Goal: Transaction & Acquisition: Purchase product/service

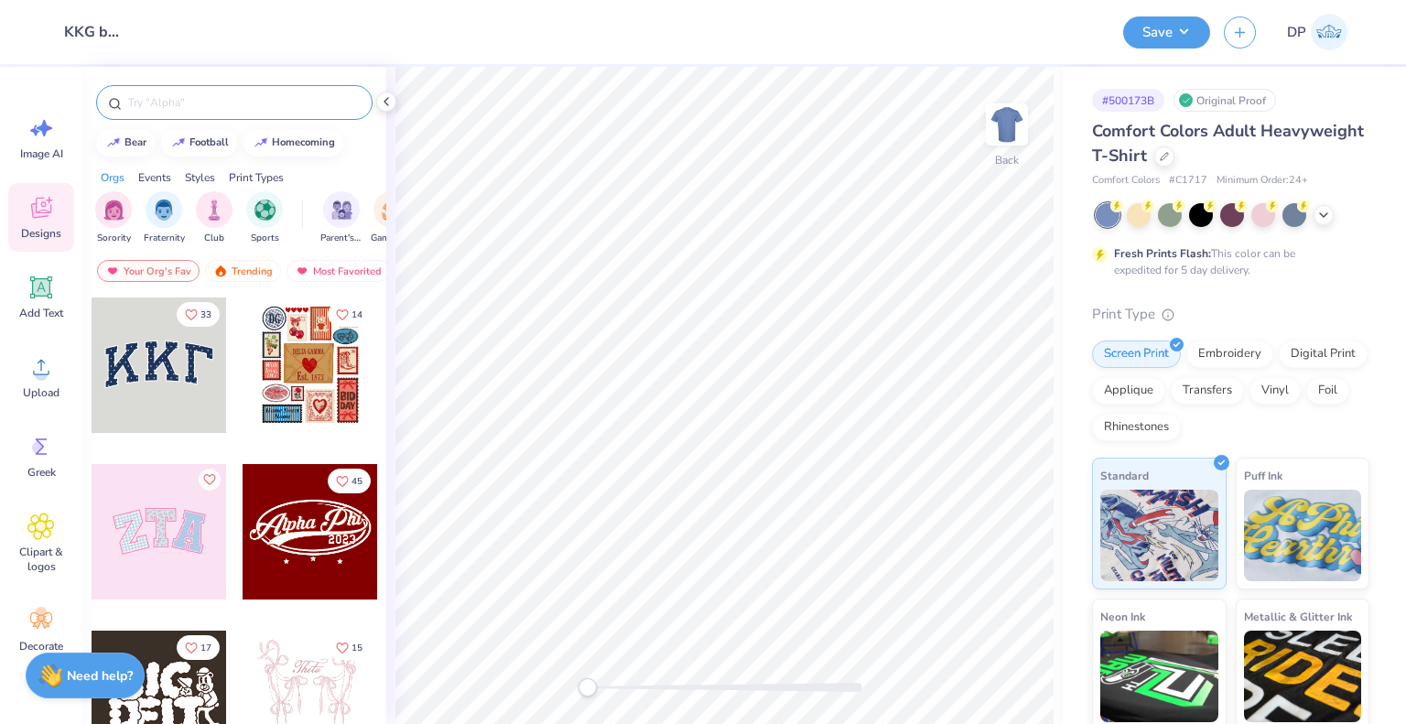
click at [278, 102] on input "text" at bounding box center [243, 102] width 234 height 18
paste input "Kappa Kappa Gamma"
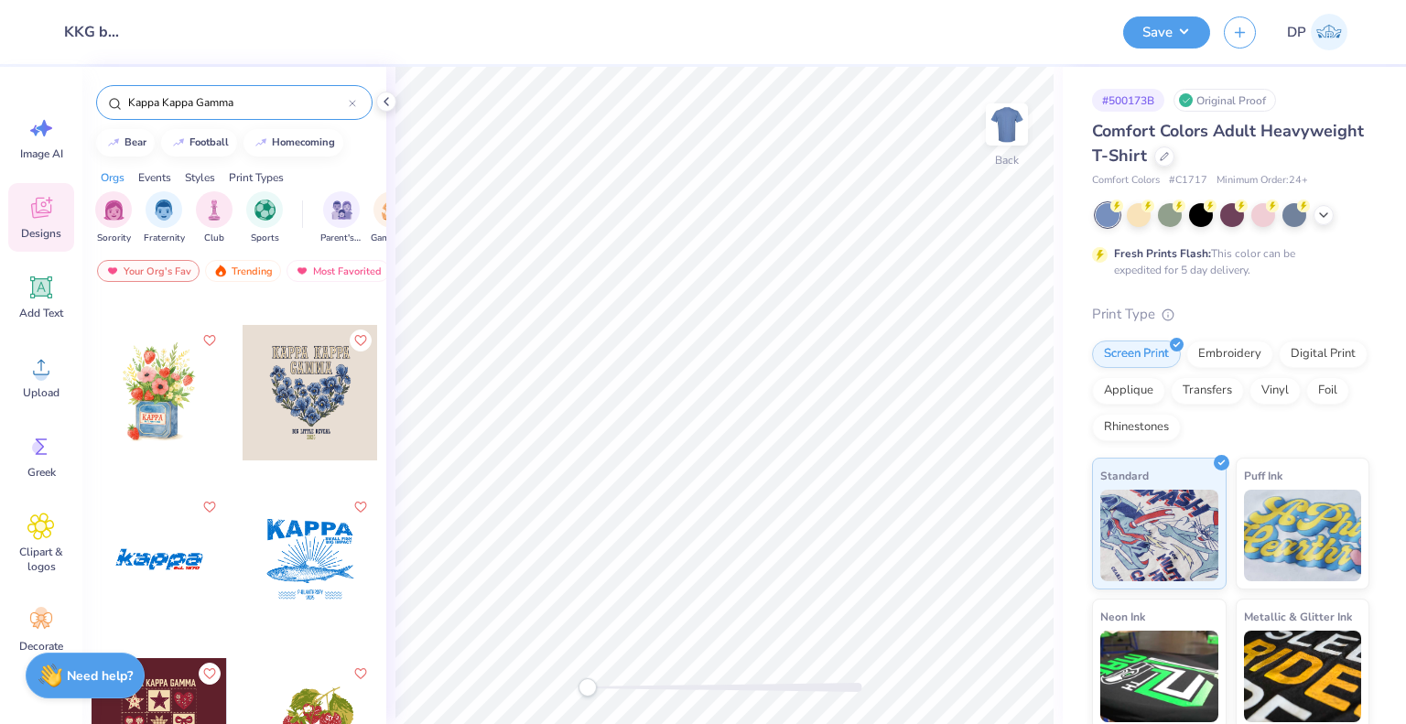
scroll to position [2837, 0]
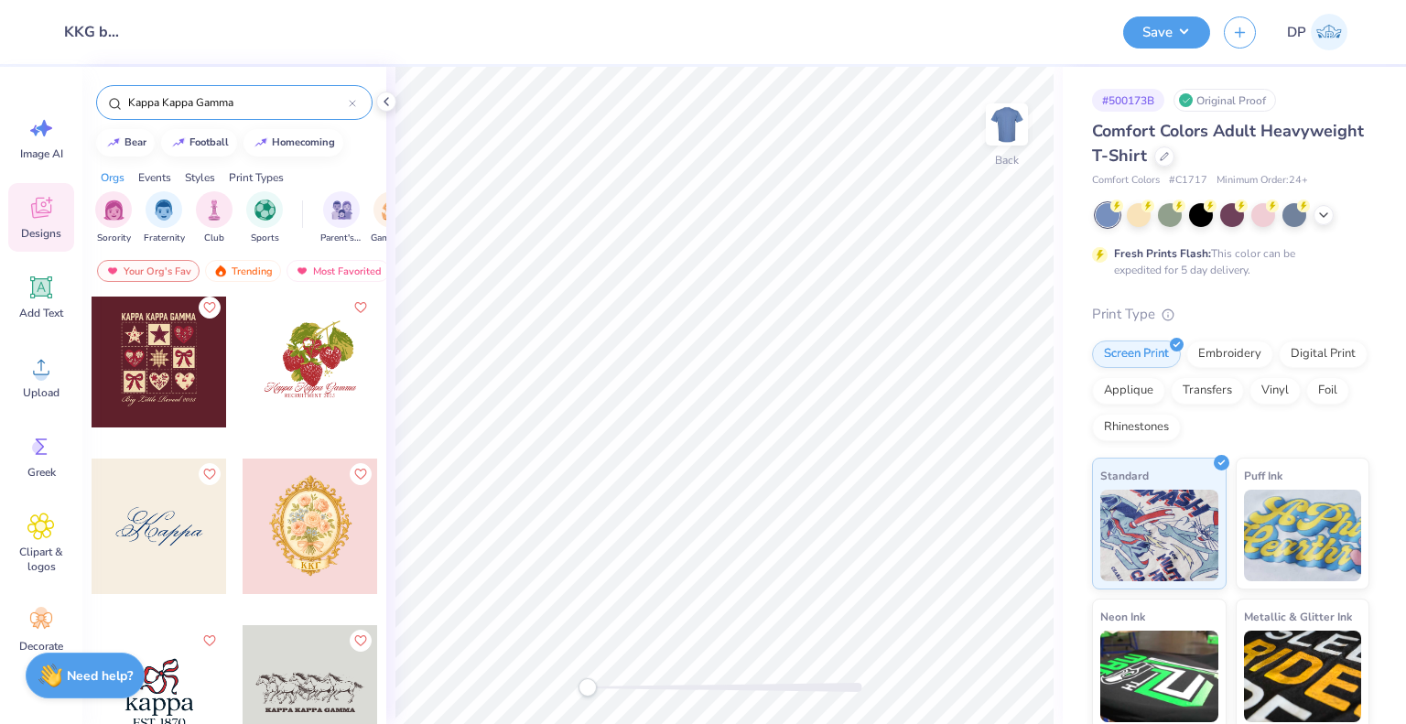
type input "Kappa Kappa Gamma"
click at [1269, 165] on div "Comfort Colors Adult Heavyweight T-Shirt" at bounding box center [1230, 143] width 277 height 49
click at [1169, 157] on icon at bounding box center [1164, 154] width 9 height 9
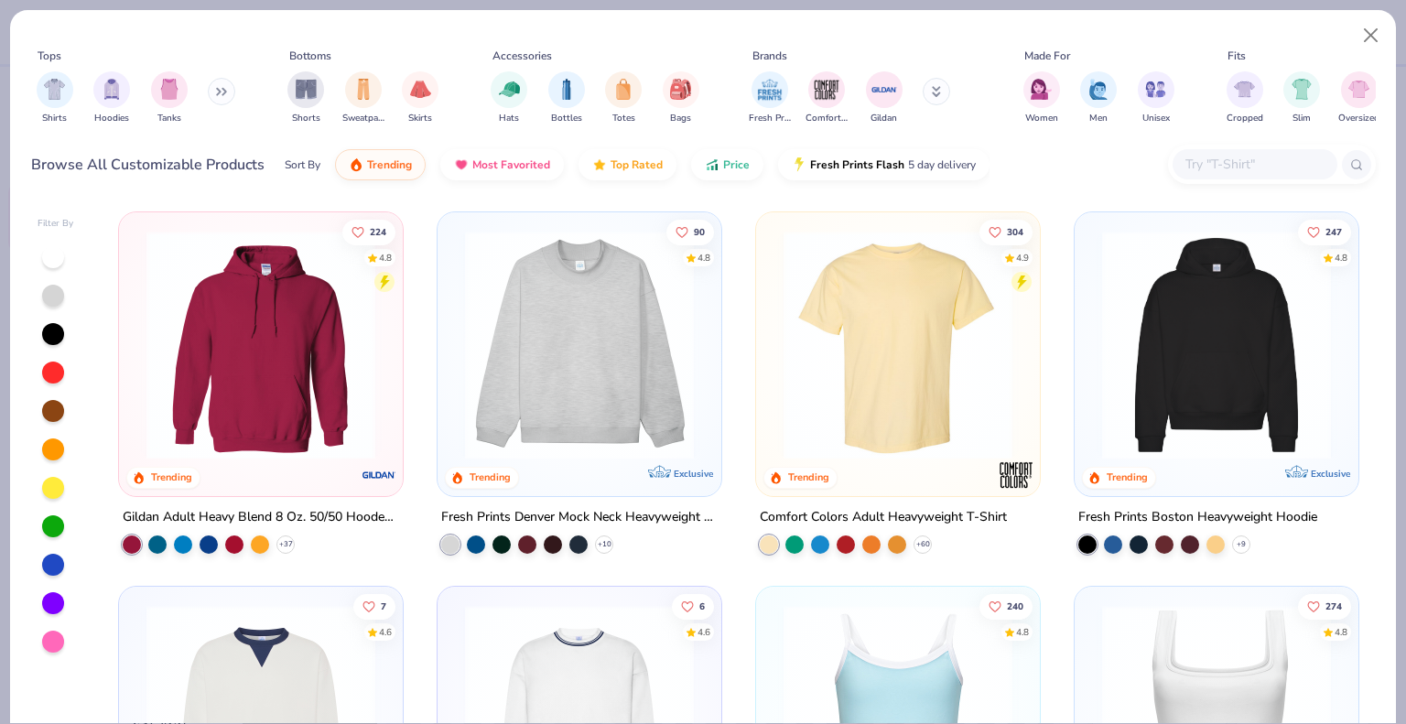
click at [234, 92] on div "Shirts Hoodies Tanks" at bounding box center [136, 98] width 211 height 68
click at [231, 91] on button at bounding box center [221, 91] width 27 height 27
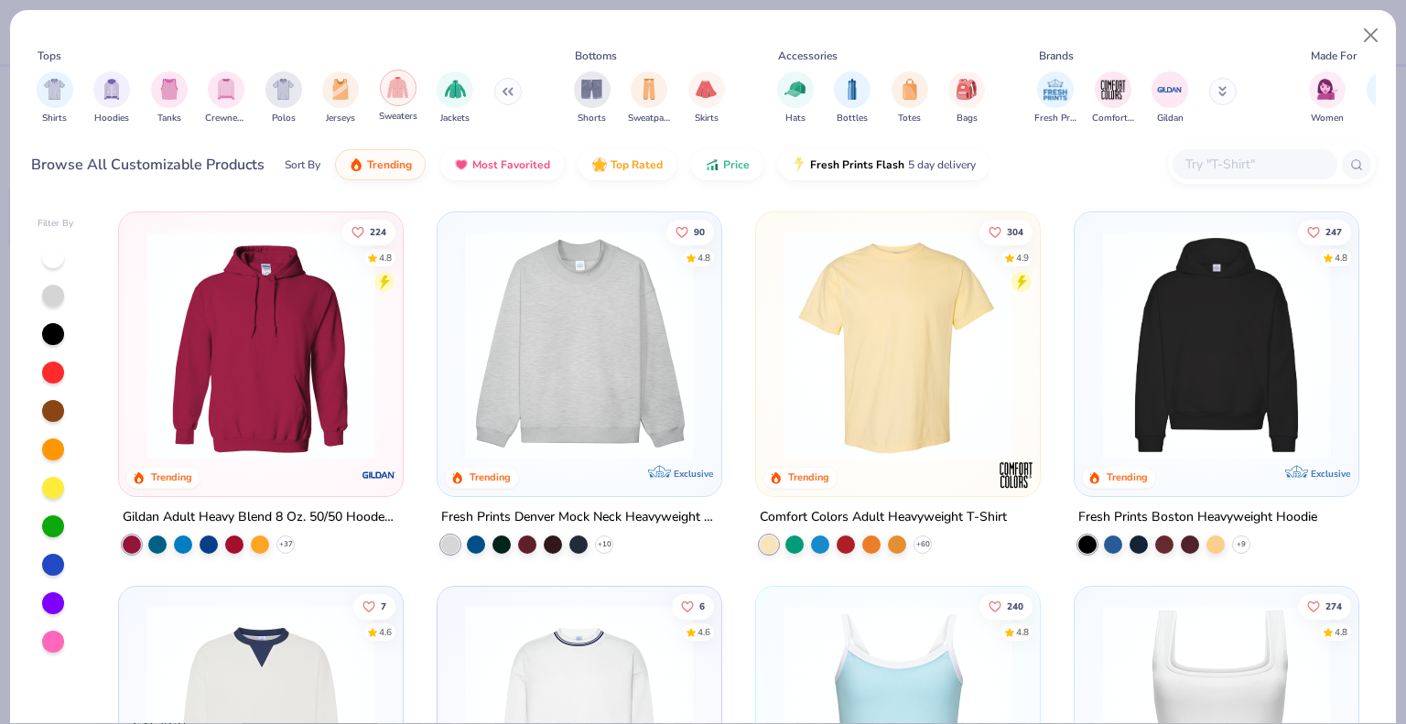
click at [406, 99] on div "filter for Sweaters" at bounding box center [398, 88] width 37 height 37
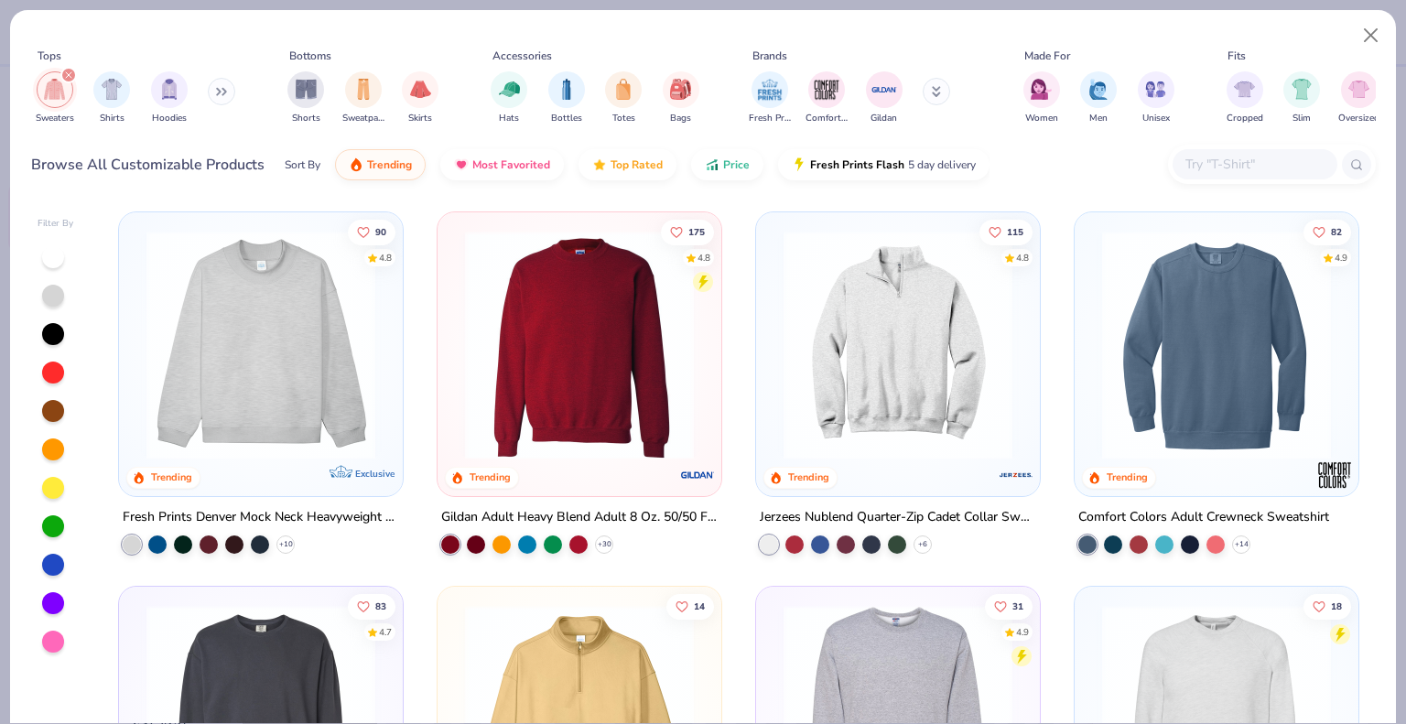
click at [1226, 400] on img at bounding box center [1216, 345] width 247 height 229
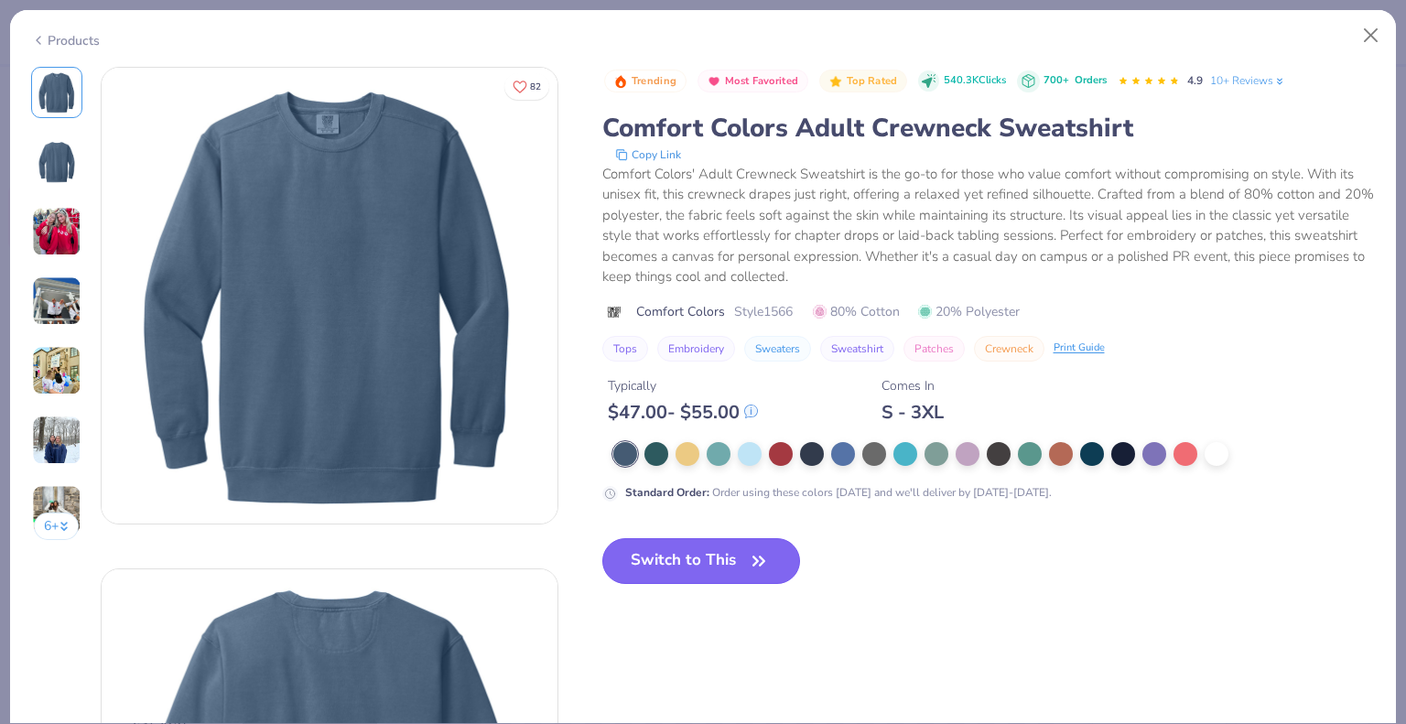
click at [760, 551] on icon "button" at bounding box center [759, 561] width 26 height 26
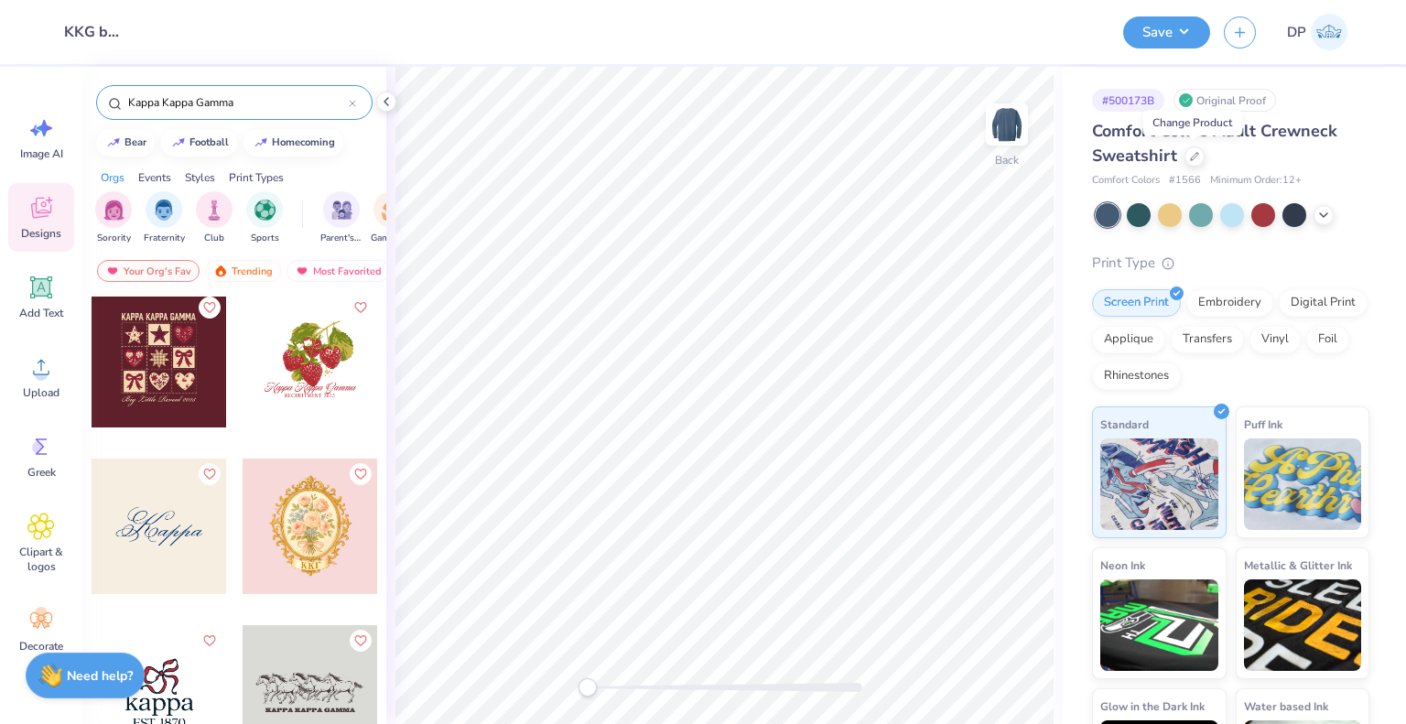
click at [265, 100] on input "Kappa Kappa Gamma" at bounding box center [237, 102] width 222 height 18
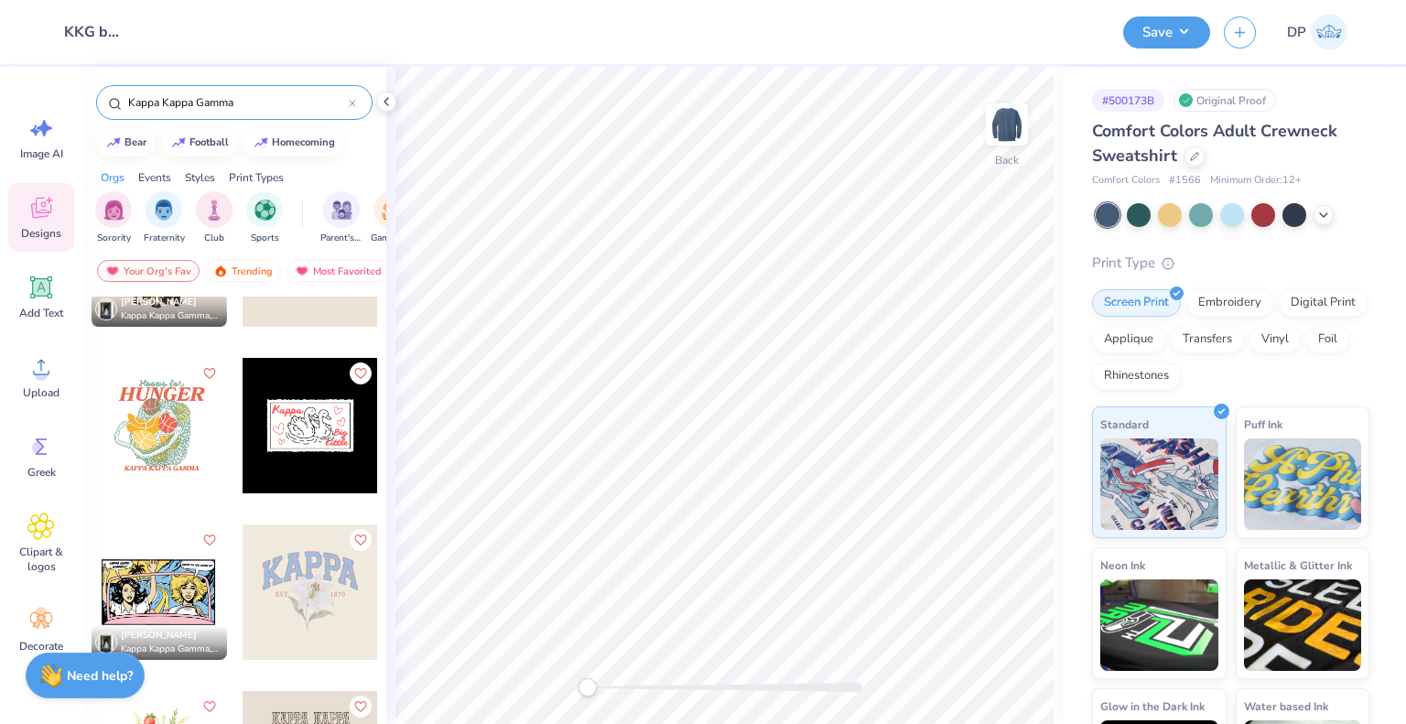
scroll to position [2197, 0]
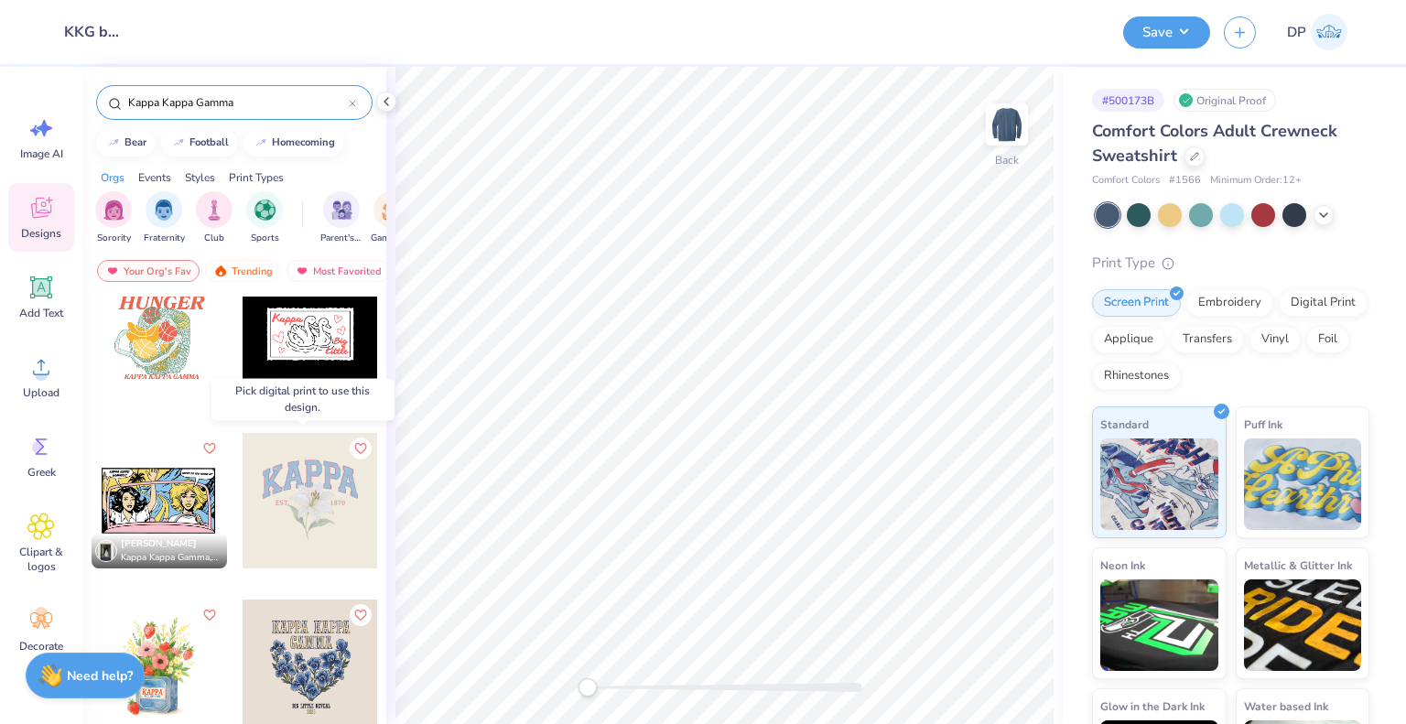
click at [306, 518] on div at bounding box center [310, 500] width 135 height 135
click at [308, 483] on div at bounding box center [310, 500] width 135 height 135
click at [1279, 314] on div "Digital Print" at bounding box center [1323, 299] width 89 height 27
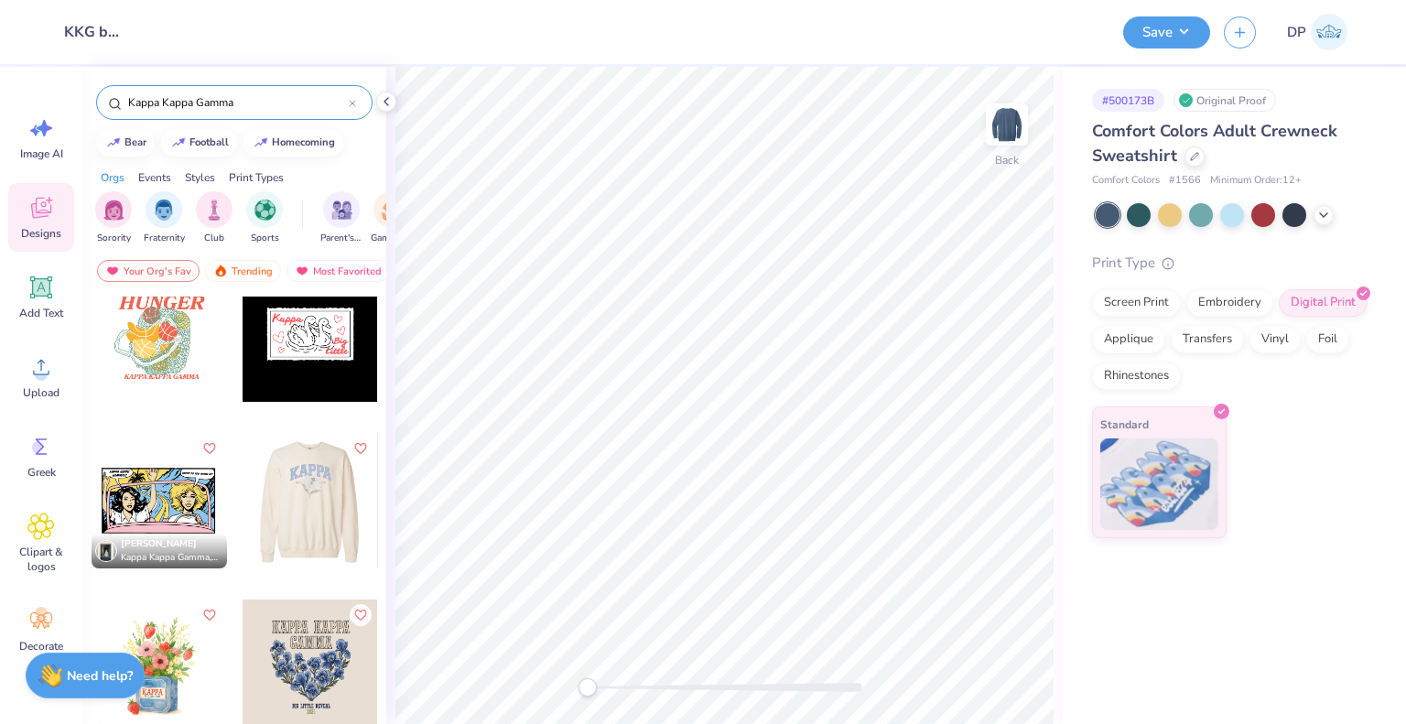
click at [316, 496] on div at bounding box center [309, 500] width 135 height 135
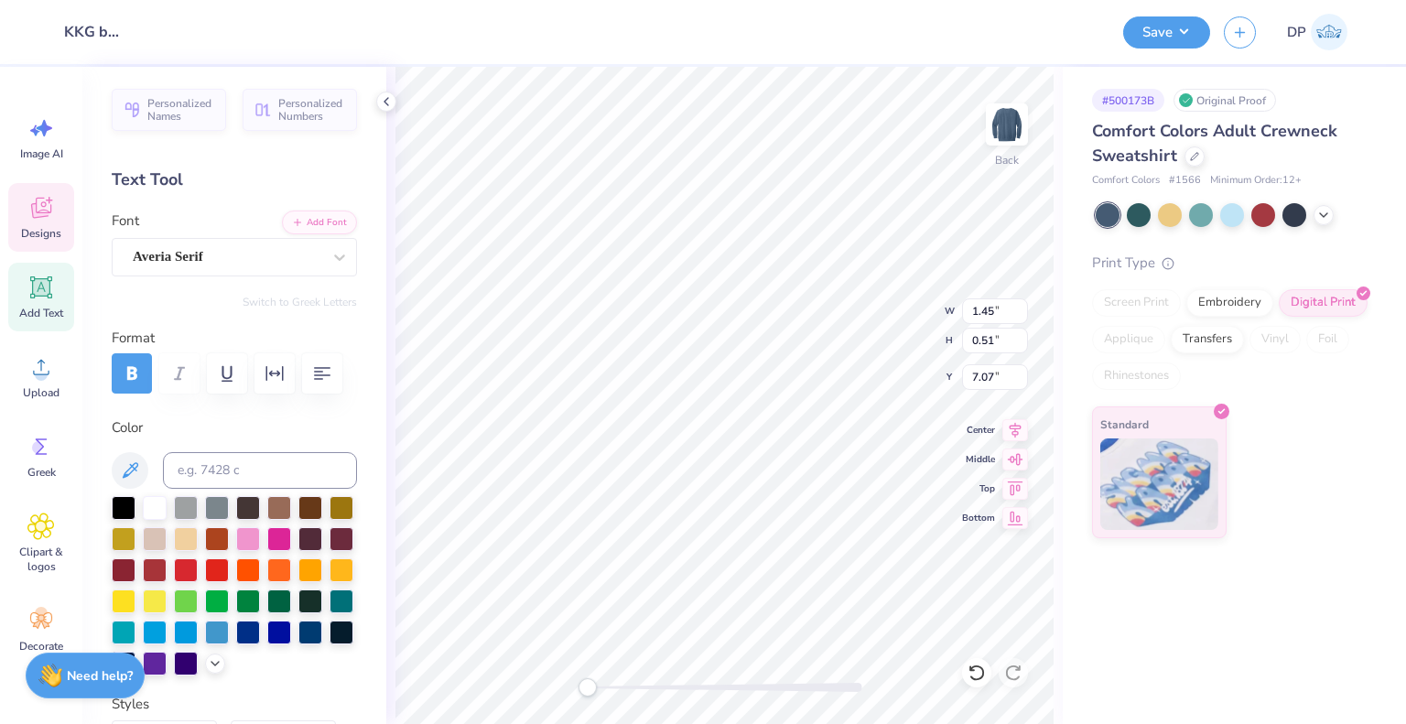
scroll to position [15, 2]
type textarea "1904"
